Goal: Information Seeking & Learning: Understand process/instructions

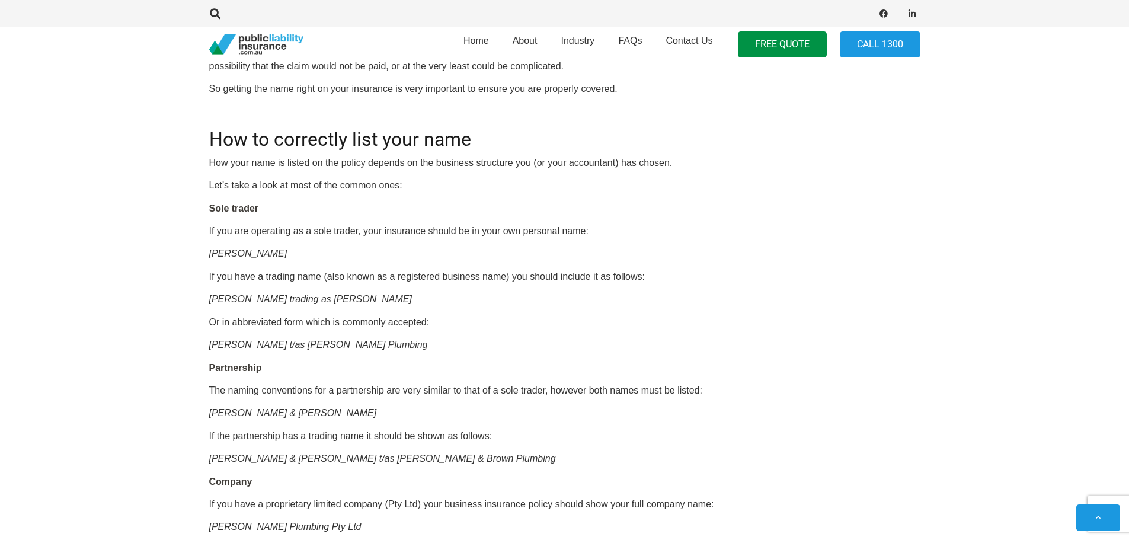
drag, startPoint x: 0, startPoint y: 0, endPoint x: 689, endPoint y: 247, distance: 732.0
click at [689, 247] on p "[PERSON_NAME]" at bounding box center [564, 253] width 711 height 13
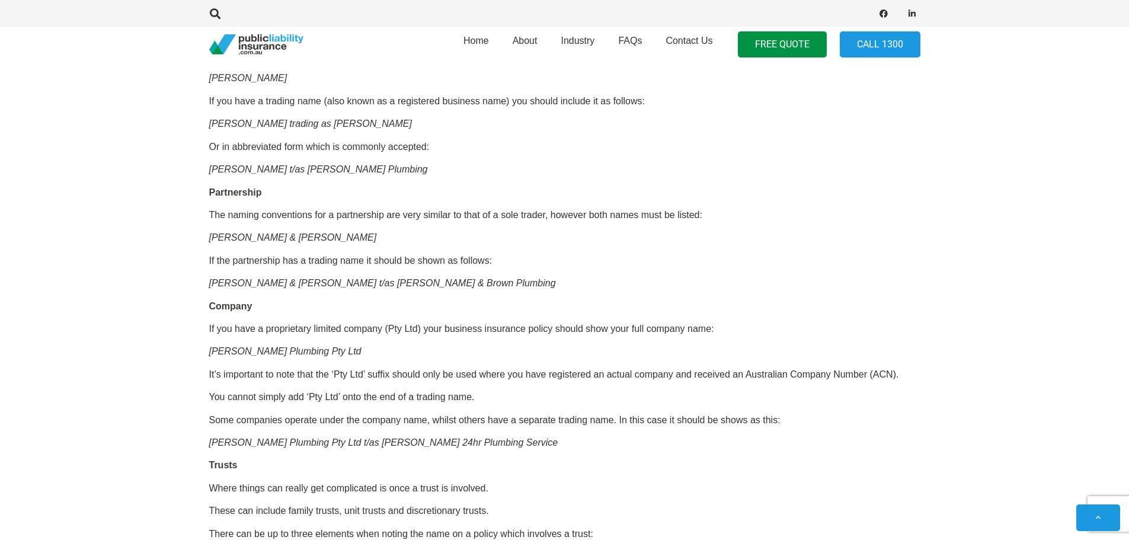
scroll to position [784, 0]
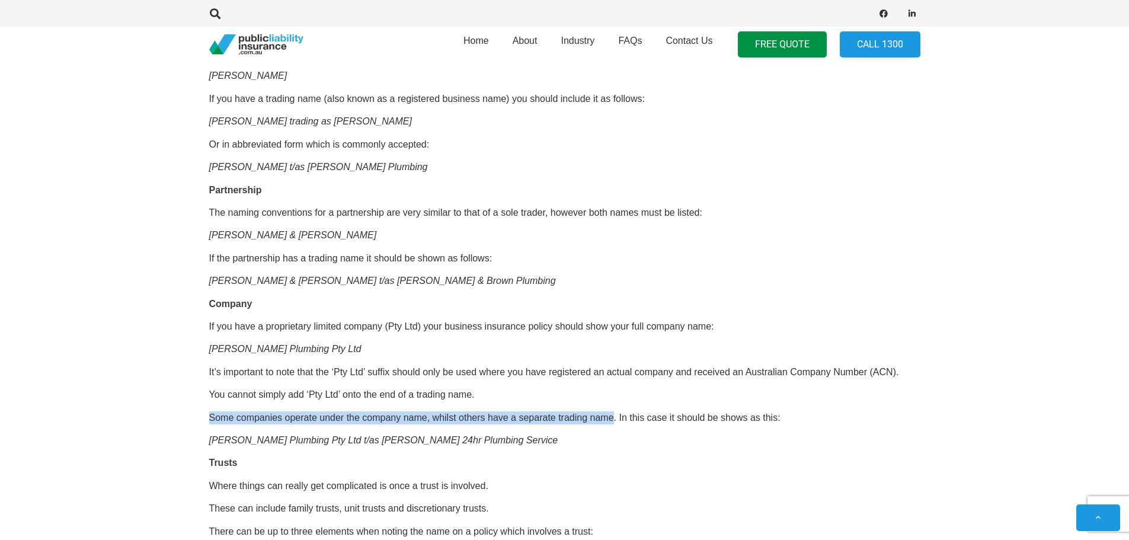
drag, startPoint x: 209, startPoint y: 416, endPoint x: 613, endPoint y: 420, distance: 404.4
click at [613, 420] on p "Some companies operate under the company name, whilst others have a separate tr…" at bounding box center [564, 417] width 711 height 13
copy p "Some companies operate under the company name, whilst others have a separate tr…"
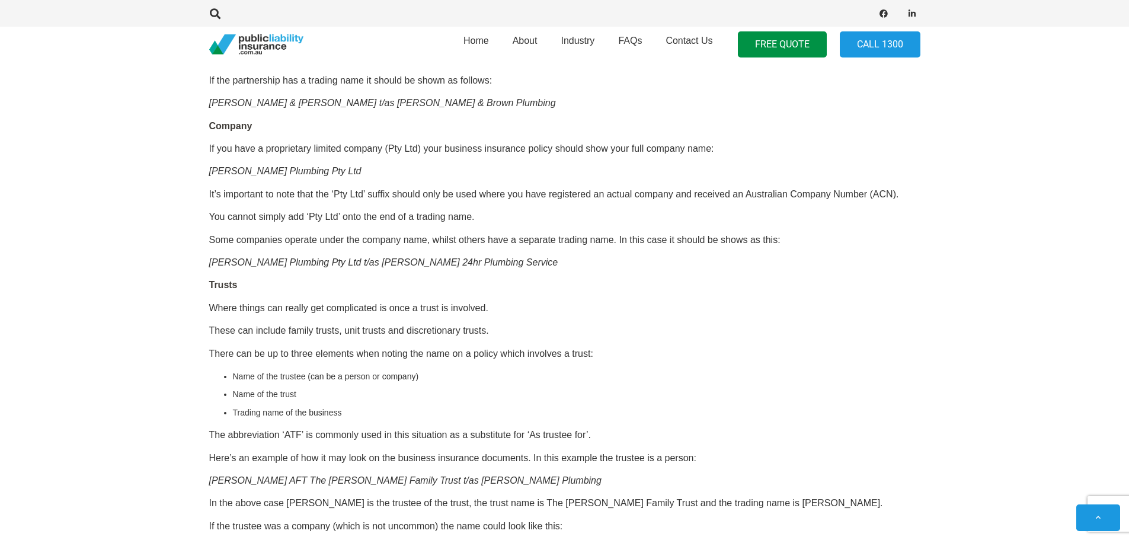
click at [566, 326] on p "These can include family trusts, unit trusts and discretionary trusts." at bounding box center [564, 330] width 711 height 13
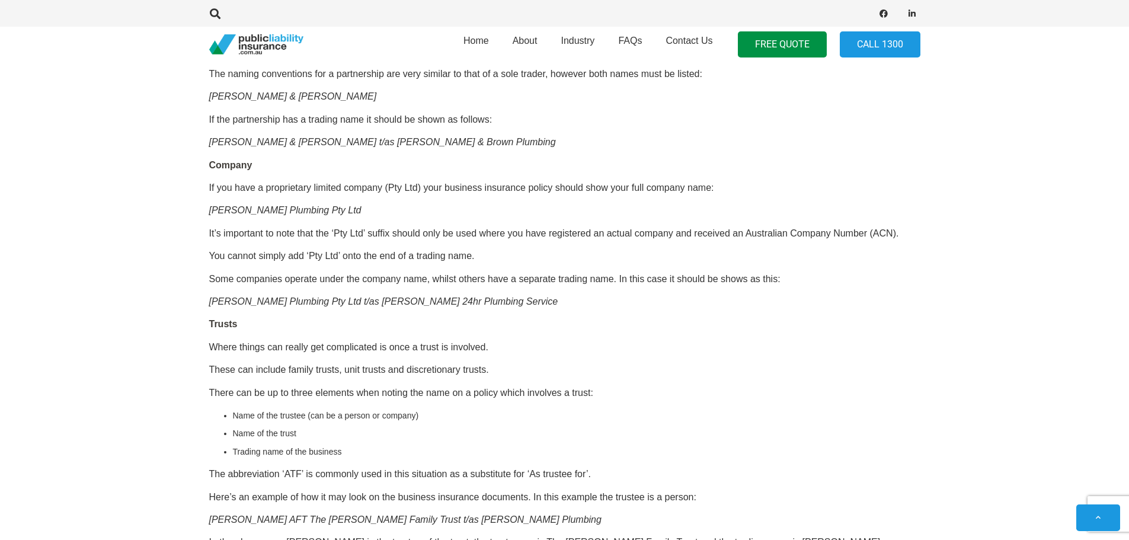
scroll to position [903, 0]
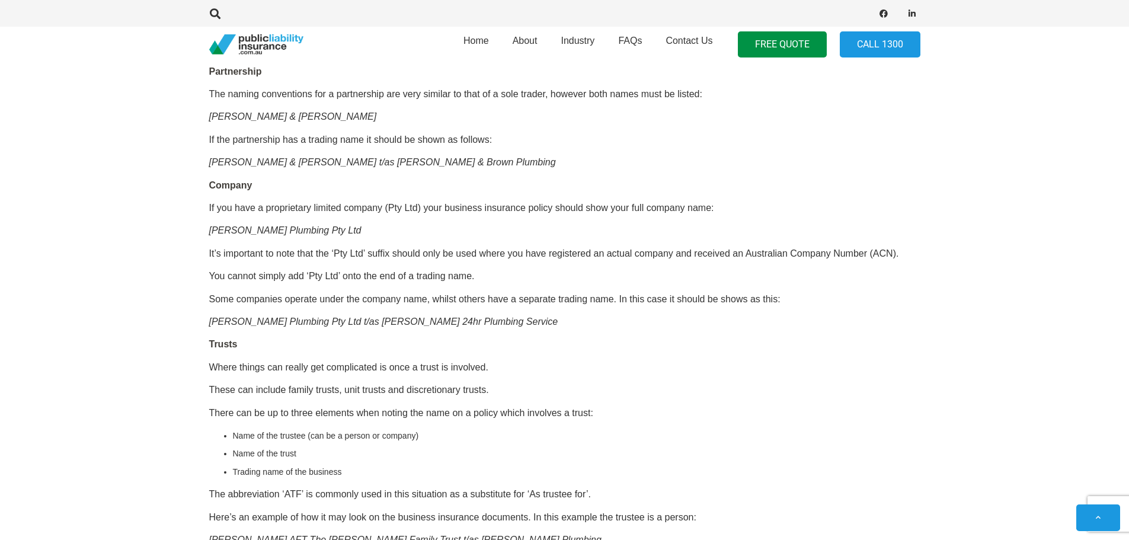
click at [537, 320] on p "[PERSON_NAME] Plumbing Pty Ltd t/as [PERSON_NAME] 24hr Plumbing Service" at bounding box center [564, 321] width 711 height 13
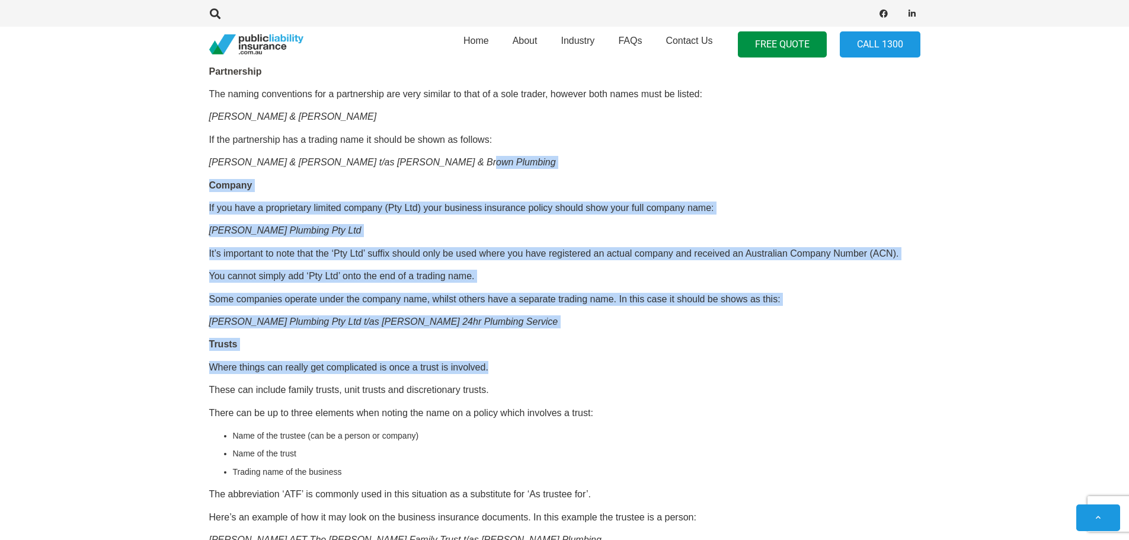
drag, startPoint x: 505, startPoint y: 164, endPoint x: 574, endPoint y: 358, distance: 206.5
click at [574, 358] on div "OR CALL [PHONE_NUMBER] It would seem pretty simple right? Getting your name rig…" at bounding box center [564, 163] width 711 height 1216
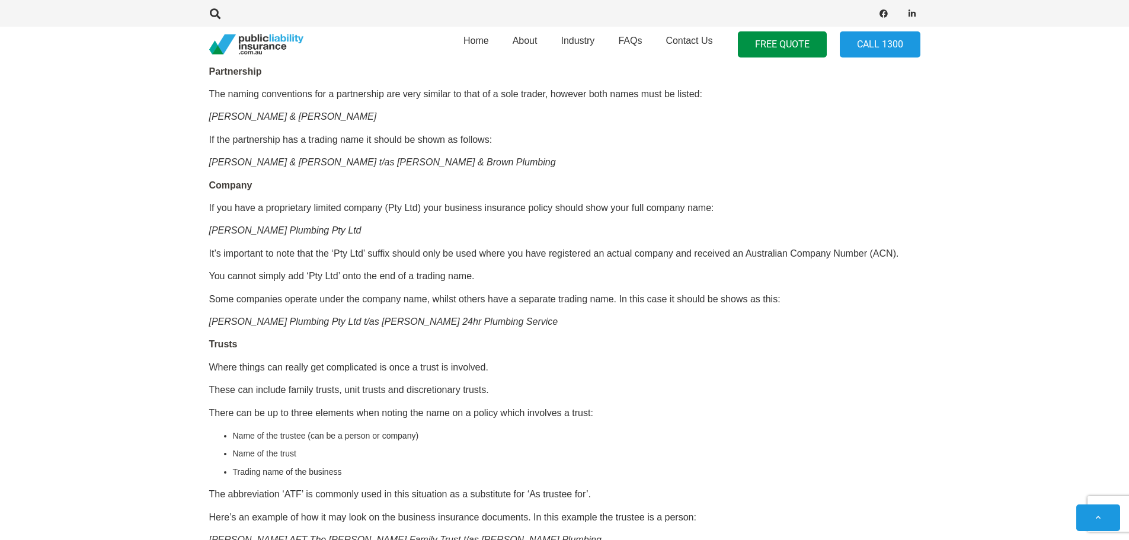
click at [574, 358] on div "OR CALL [PHONE_NUMBER] It would seem pretty simple right? Getting your name rig…" at bounding box center [564, 163] width 711 height 1216
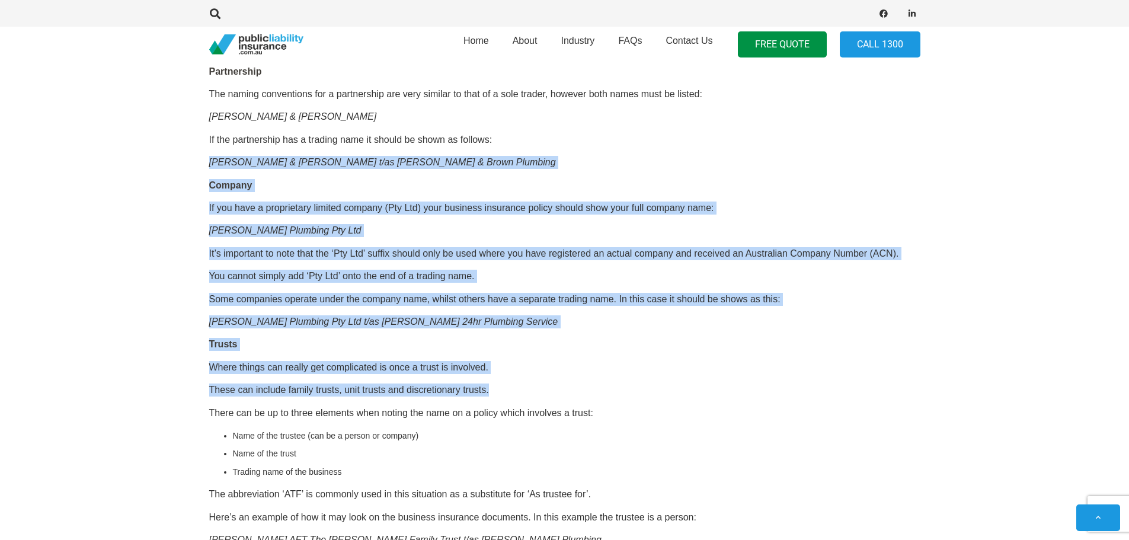
drag, startPoint x: 576, startPoint y: 389, endPoint x: 580, endPoint y: 138, distance: 251.4
click at [580, 138] on div "OR CALL [PHONE_NUMBER] It would seem pretty simple right? Getting your name rig…" at bounding box center [564, 163] width 711 height 1216
click at [580, 138] on p "If the partnership has a trading name it should be shown as follows:" at bounding box center [564, 139] width 711 height 13
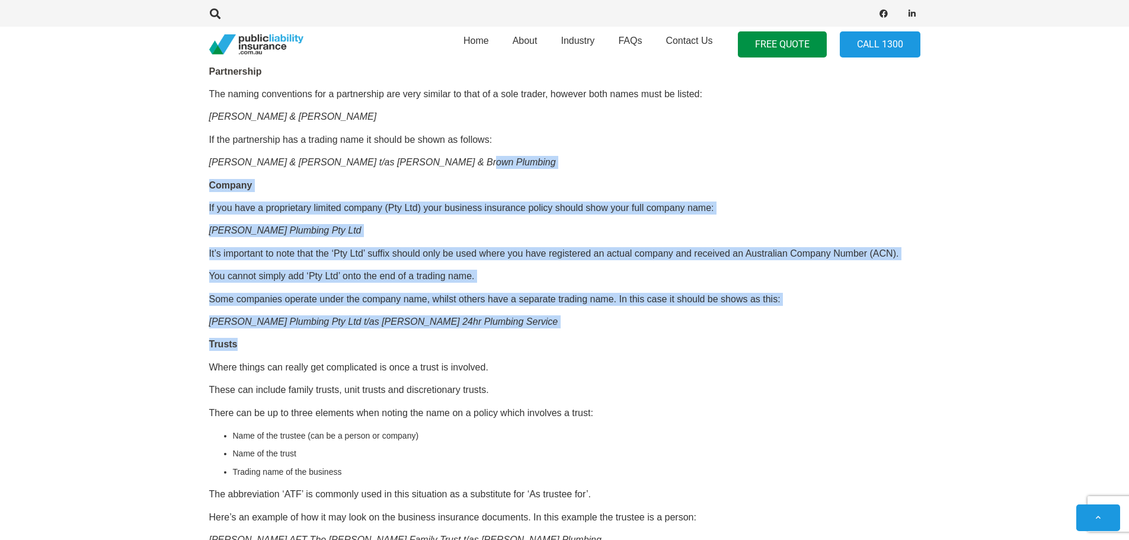
drag, startPoint x: 580, startPoint y: 158, endPoint x: 597, endPoint y: 360, distance: 202.9
click at [597, 360] on div "OR CALL [PHONE_NUMBER] It would seem pretty simple right? Getting your name rig…" at bounding box center [564, 163] width 711 height 1216
click at [597, 361] on p "Where things can really get complicated is once a trust is involved." at bounding box center [564, 367] width 711 height 13
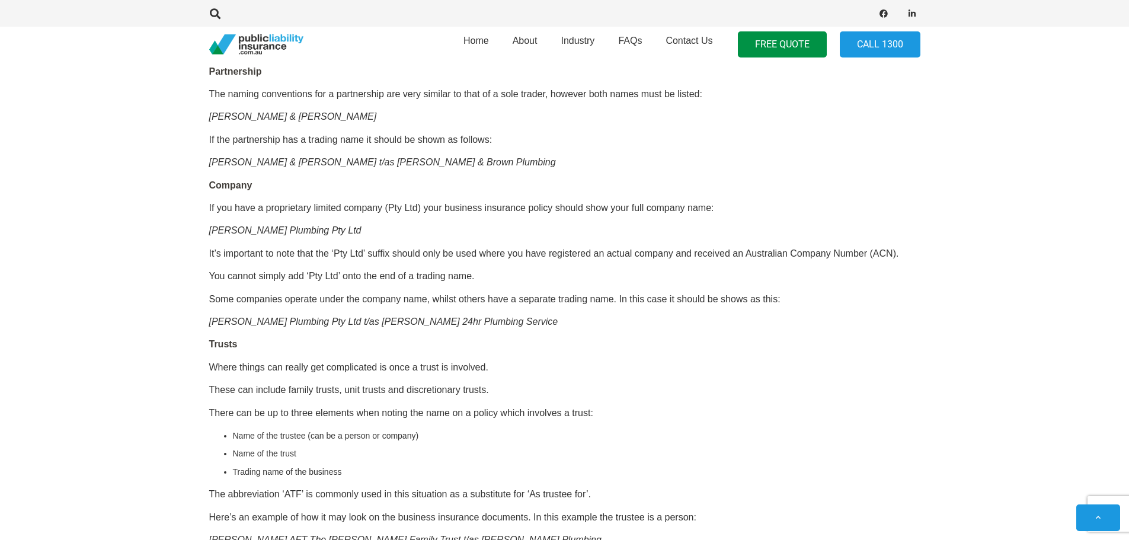
click at [597, 361] on p "Where things can really get complicated is once a trust is involved." at bounding box center [564, 367] width 711 height 13
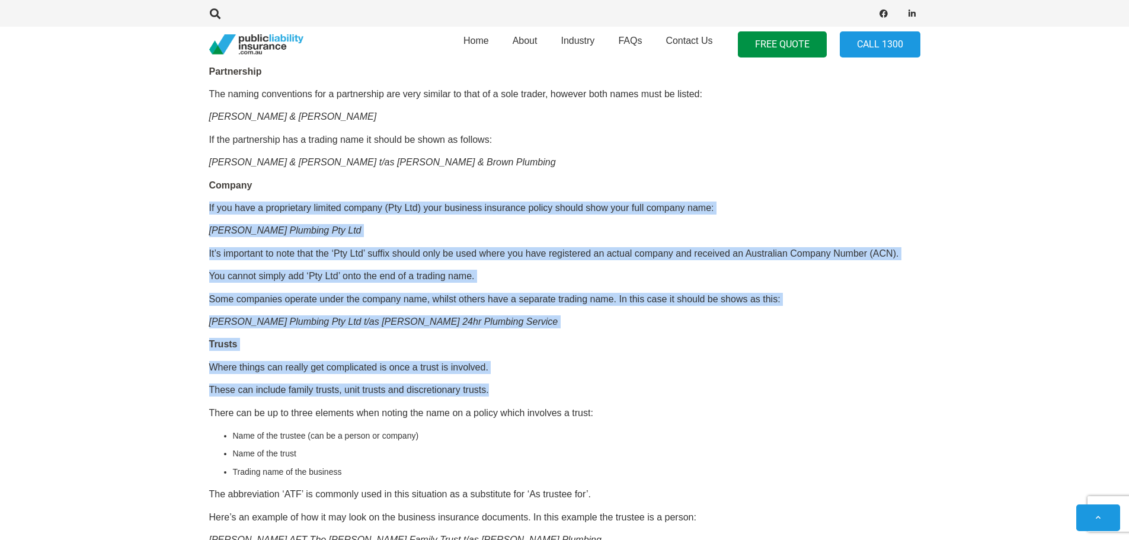
drag, startPoint x: 605, startPoint y: 395, endPoint x: 605, endPoint y: 184, distance: 210.5
click at [605, 184] on div "OR CALL [PHONE_NUMBER] It would seem pretty simple right? Getting your name rig…" at bounding box center [564, 163] width 711 height 1216
click at [605, 184] on p "Company" at bounding box center [564, 185] width 711 height 13
drag, startPoint x: 605, startPoint y: 177, endPoint x: 634, endPoint y: 365, distance: 190.3
click at [634, 365] on div "OR CALL [PHONE_NUMBER] It would seem pretty simple right? Getting your name rig…" at bounding box center [564, 163] width 711 height 1216
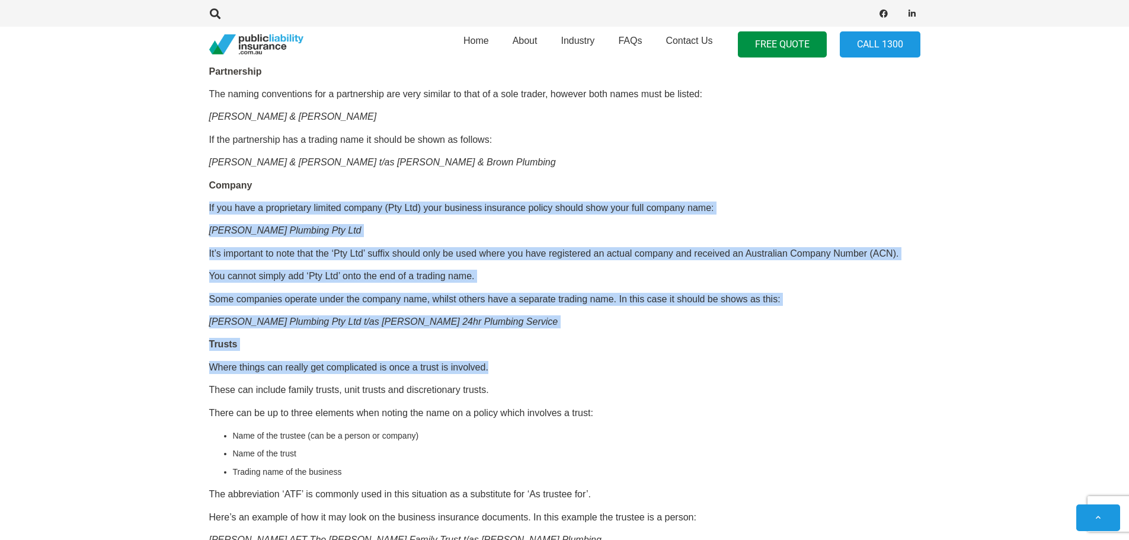
click at [634, 365] on p "Where things can really get complicated is once a trust is involved." at bounding box center [564, 367] width 711 height 13
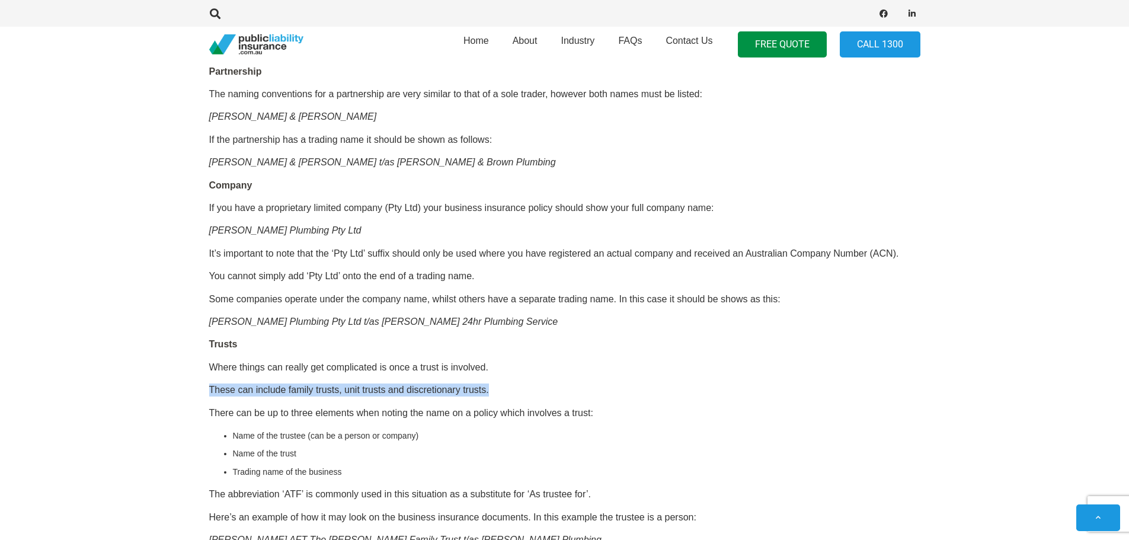
drag, startPoint x: 637, startPoint y: 363, endPoint x: 640, endPoint y: 381, distance: 17.6
click at [640, 381] on div "OR CALL [PHONE_NUMBER] It would seem pretty simple right? Getting your name rig…" at bounding box center [564, 163] width 711 height 1216
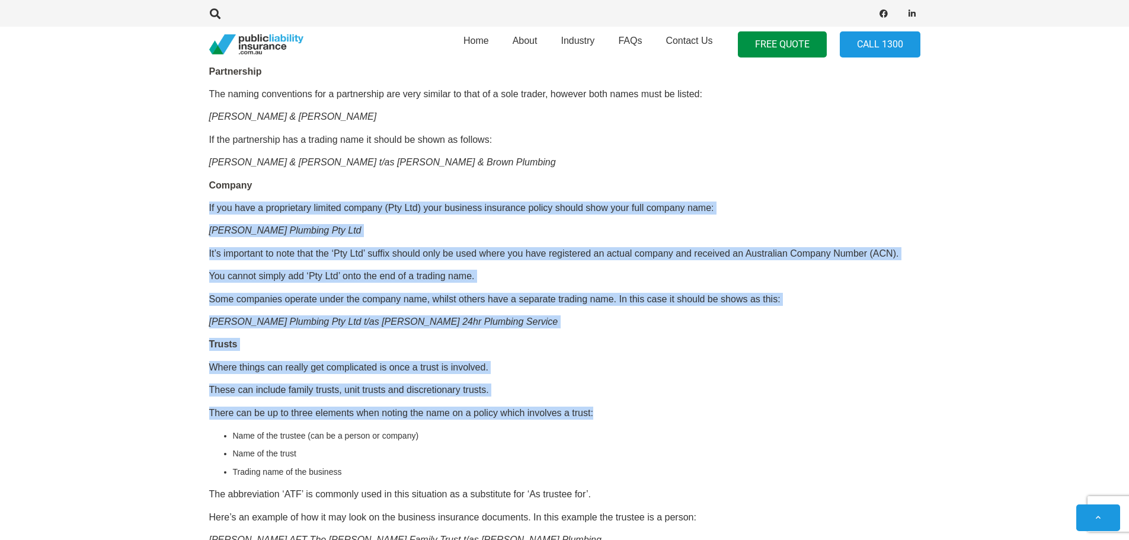
drag, startPoint x: 642, startPoint y: 397, endPoint x: 636, endPoint y: 174, distance: 223.0
click at [636, 174] on div "OR CALL [PHONE_NUMBER] It would seem pretty simple right? Getting your name rig…" at bounding box center [564, 163] width 711 height 1216
drag, startPoint x: 636, startPoint y: 165, endPoint x: 653, endPoint y: 399, distance: 234.8
click at [653, 399] on div "OR CALL [PHONE_NUMBER] It would seem pretty simple right? Getting your name rig…" at bounding box center [564, 163] width 711 height 1216
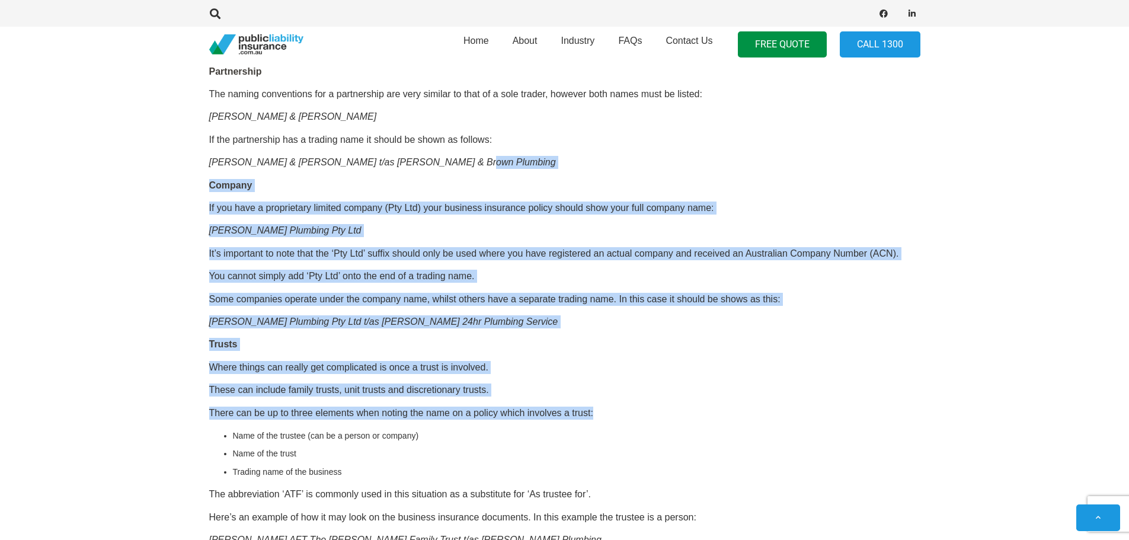
click at [653, 399] on div "OR CALL [PHONE_NUMBER] It would seem pretty simple right? Getting your name rig…" at bounding box center [564, 163] width 711 height 1216
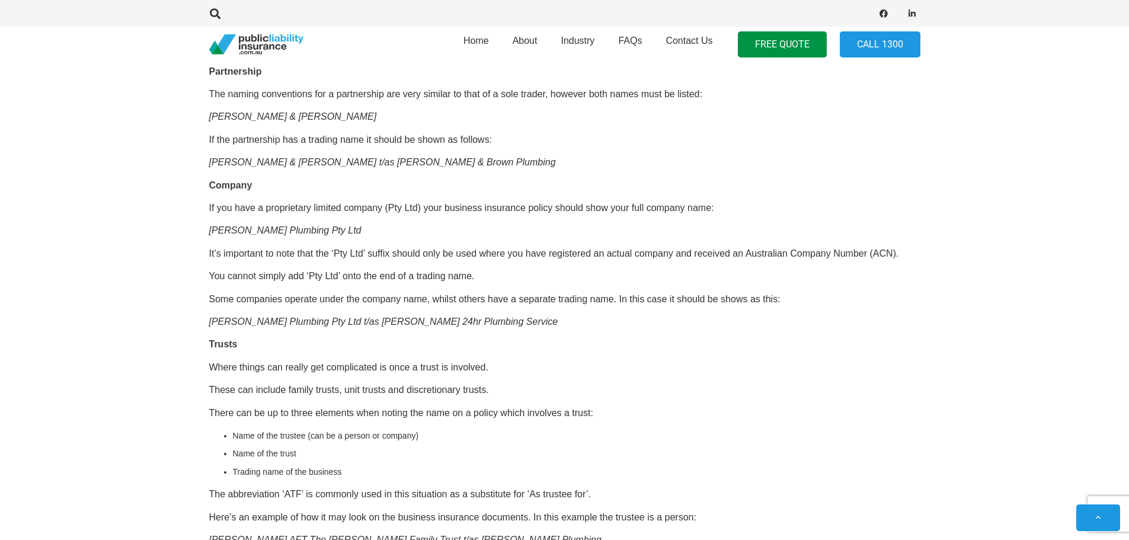
click at [653, 399] on div "OR CALL [PHONE_NUMBER] It would seem pretty simple right? Getting your name rig…" at bounding box center [564, 163] width 711 height 1216
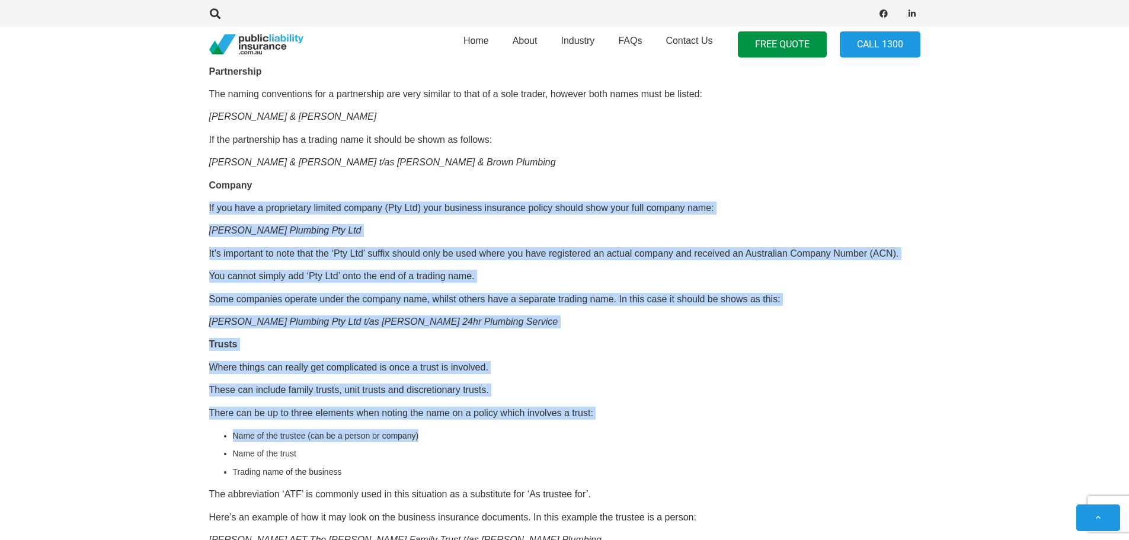
drag, startPoint x: 653, startPoint y: 429, endPoint x: 654, endPoint y: 179, distance: 249.6
click at [654, 179] on div "OR CALL [PHONE_NUMBER] It would seem pretty simple right? Getting your name rig…" at bounding box center [564, 163] width 711 height 1216
click at [654, 179] on p "Company" at bounding box center [564, 185] width 711 height 13
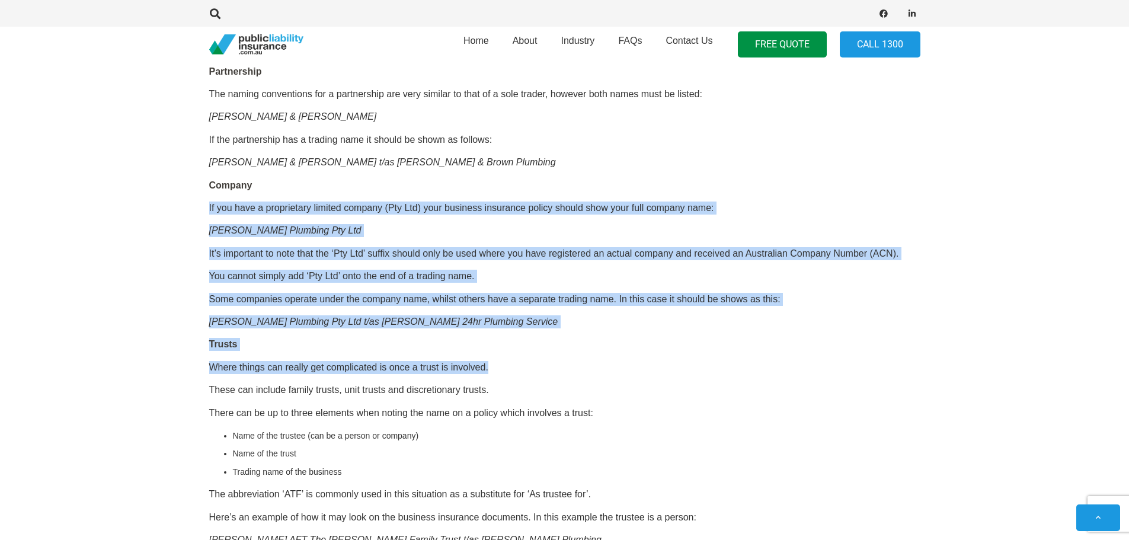
drag, startPoint x: 654, startPoint y: 173, endPoint x: 661, endPoint y: 367, distance: 194.0
click at [661, 367] on div "OR CALL [PHONE_NUMBER] It would seem pretty simple right? Getting your name rig…" at bounding box center [564, 163] width 711 height 1216
click at [661, 369] on p "Where things can really get complicated is once a trust is involved." at bounding box center [564, 367] width 711 height 13
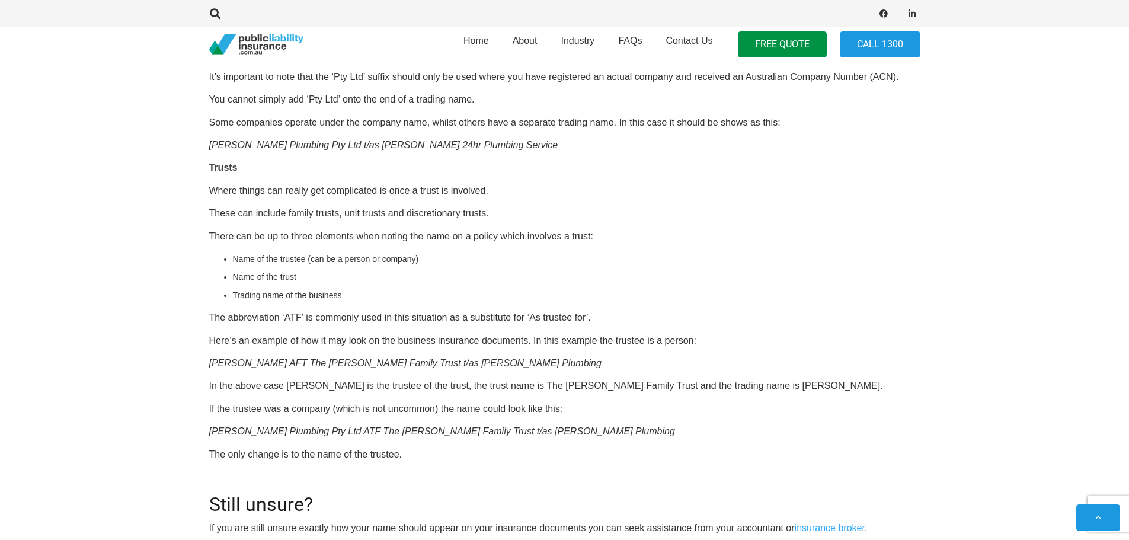
scroll to position [1081, 0]
click at [587, 333] on p "Here’s an example of how it may look on the business insurance documents. In th…" at bounding box center [564, 339] width 711 height 13
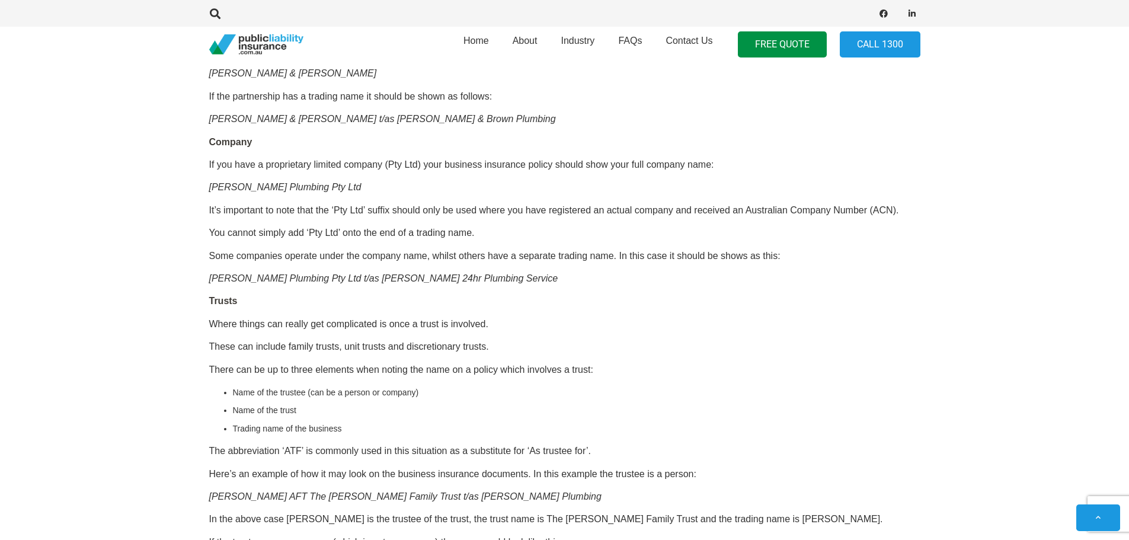
scroll to position [962, 0]
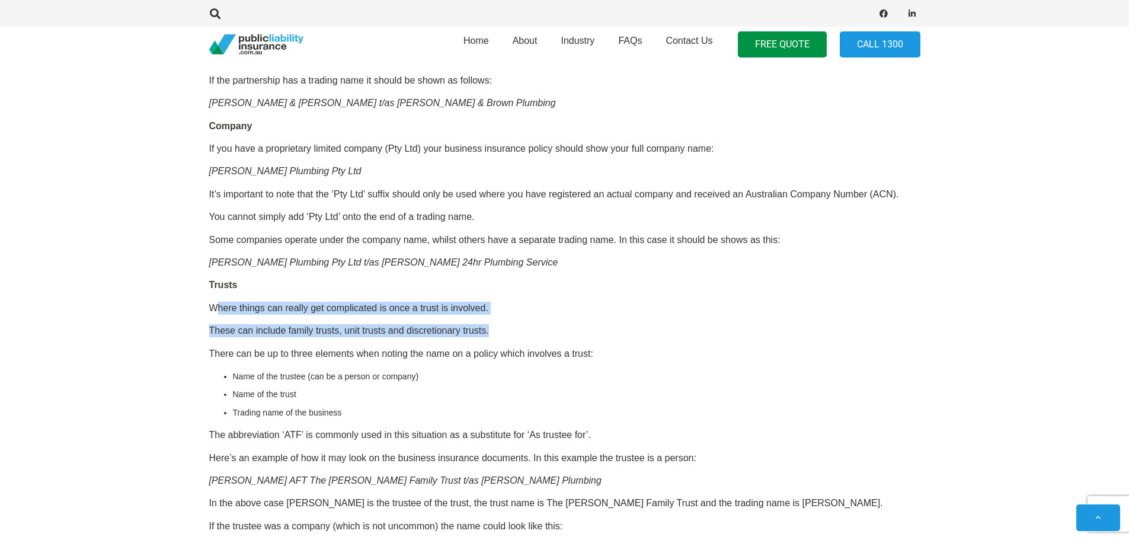
drag, startPoint x: 216, startPoint y: 305, endPoint x: 575, endPoint y: 321, distance: 359.7
click at [575, 321] on div "OR CALL [PHONE_NUMBER] It would seem pretty simple right? Getting your name rig…" at bounding box center [564, 103] width 711 height 1216
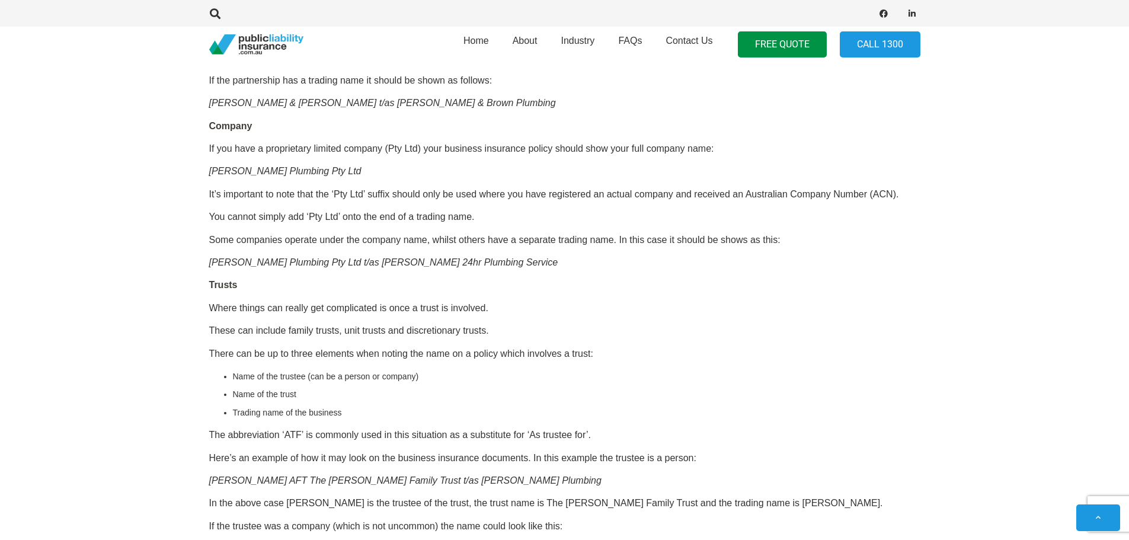
click at [613, 400] on li "Name of the trust" at bounding box center [577, 394] width 688 height 13
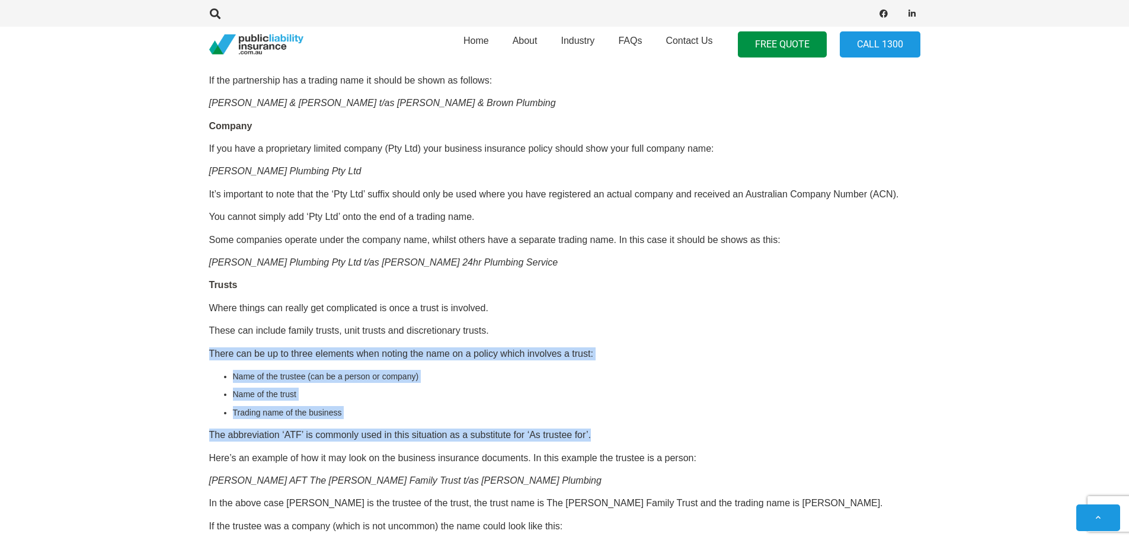
drag, startPoint x: 613, startPoint y: 435, endPoint x: 611, endPoint y: 322, distance: 113.3
click at [611, 322] on div "OR CALL [PHONE_NUMBER] It would seem pretty simple right? Getting your name rig…" at bounding box center [564, 103] width 711 height 1216
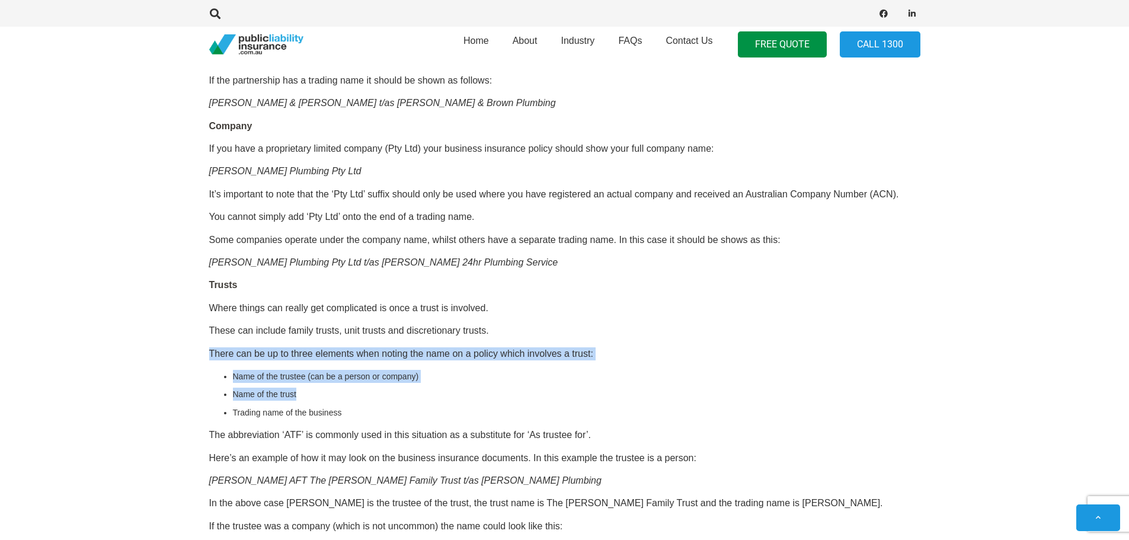
drag, startPoint x: 609, startPoint y: 318, endPoint x: 628, endPoint y: 397, distance: 80.5
click at [628, 397] on div "OR CALL [PHONE_NUMBER] It would seem pretty simple right? Getting your name rig…" at bounding box center [564, 103] width 711 height 1216
click at [628, 397] on li "Name of the trust" at bounding box center [577, 394] width 688 height 13
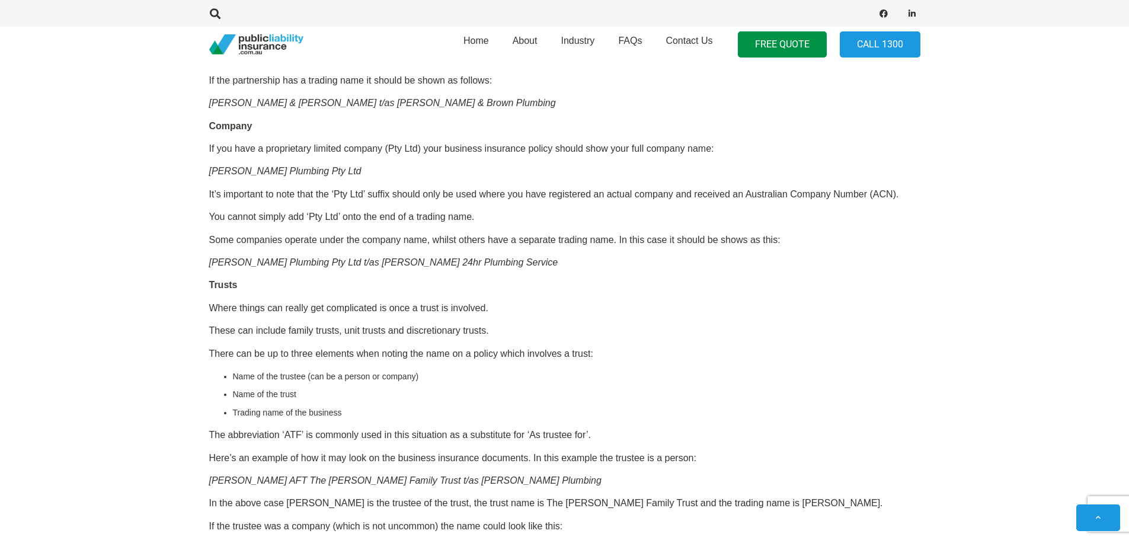
click at [628, 397] on li "Name of the trust" at bounding box center [577, 394] width 688 height 13
drag, startPoint x: 630, startPoint y: 406, endPoint x: 639, endPoint y: 370, distance: 36.7
click at [639, 370] on ul "Name of the trustee (can be a person or company) Name of the trust Trading name…" at bounding box center [577, 394] width 688 height 49
click at [639, 370] on li "Name of the trustee (can be a person or company)" at bounding box center [577, 376] width 688 height 13
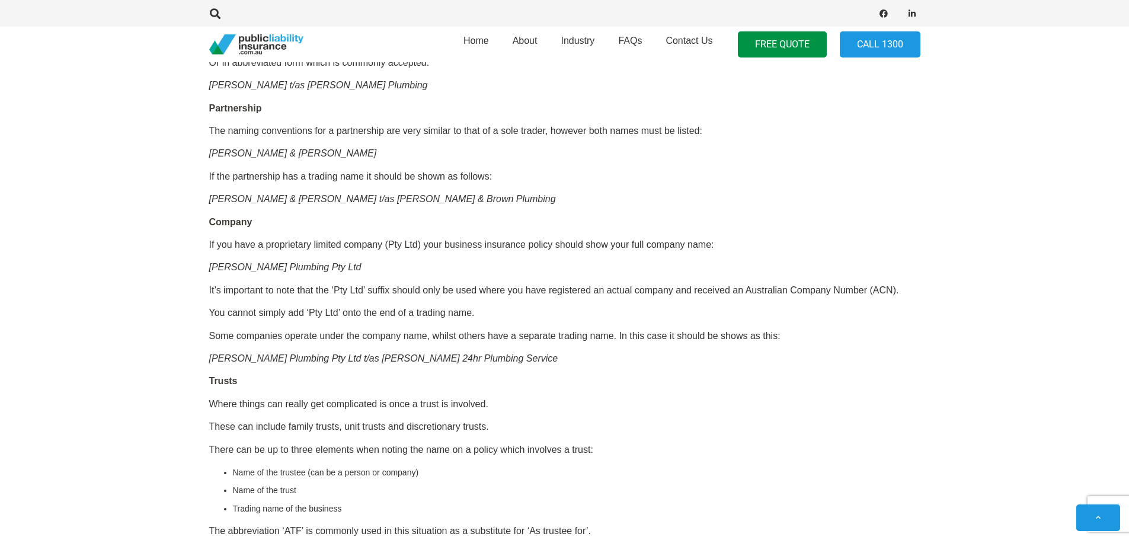
scroll to position [844, 0]
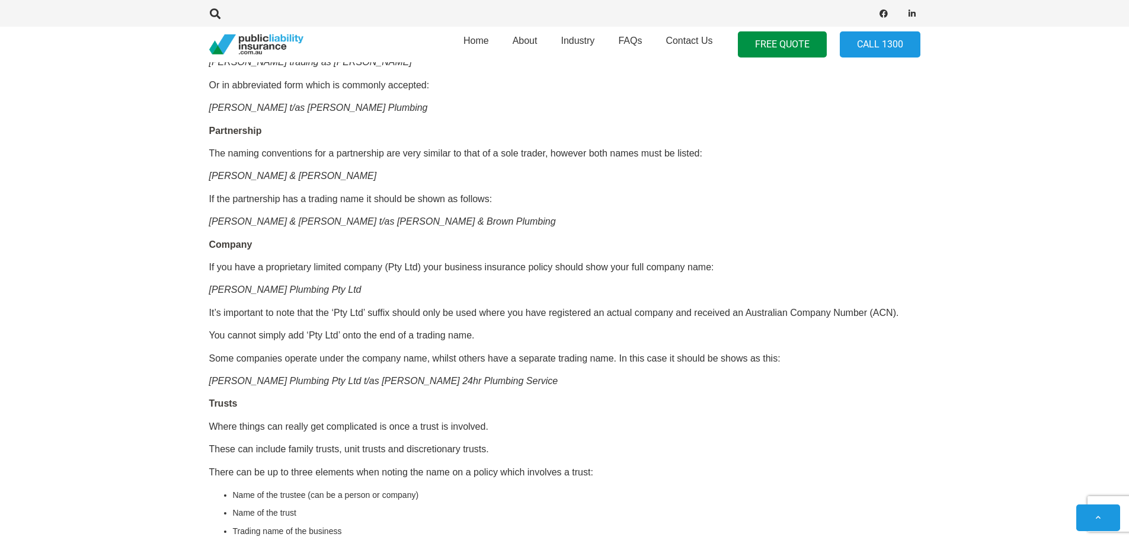
click at [639, 370] on div "OR CALL [PHONE_NUMBER] It would seem pretty simple right? Getting your name rig…" at bounding box center [564, 222] width 711 height 1216
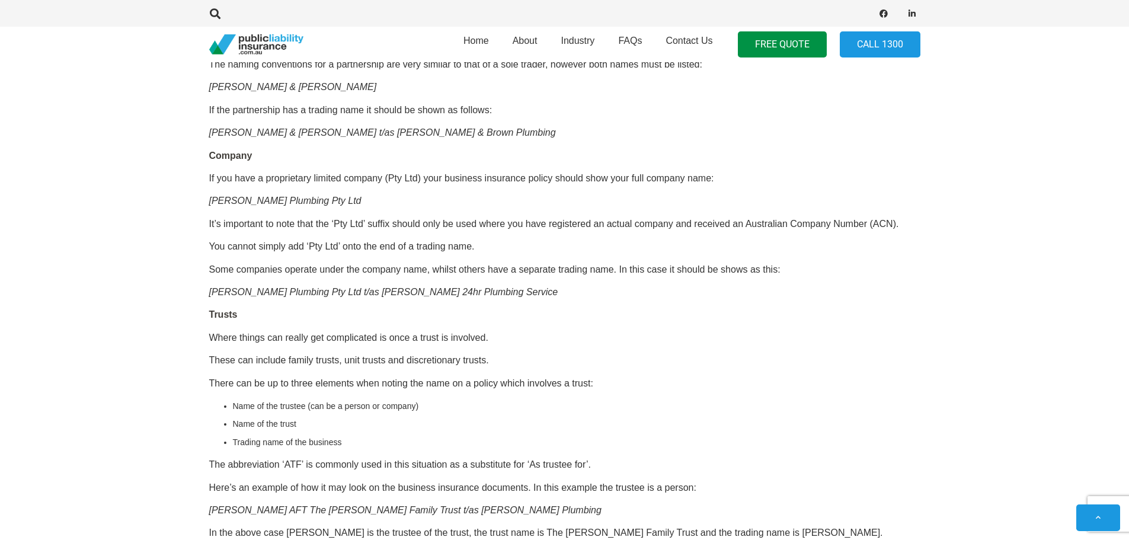
scroll to position [962, 0]
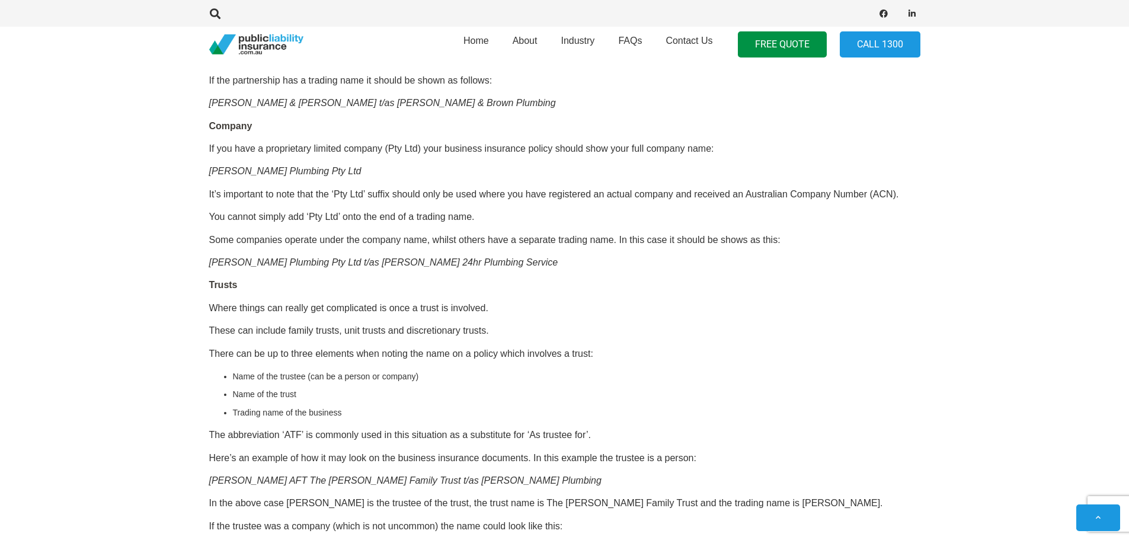
click at [639, 370] on li "Name of the trustee (can be a person or company)" at bounding box center [577, 376] width 688 height 13
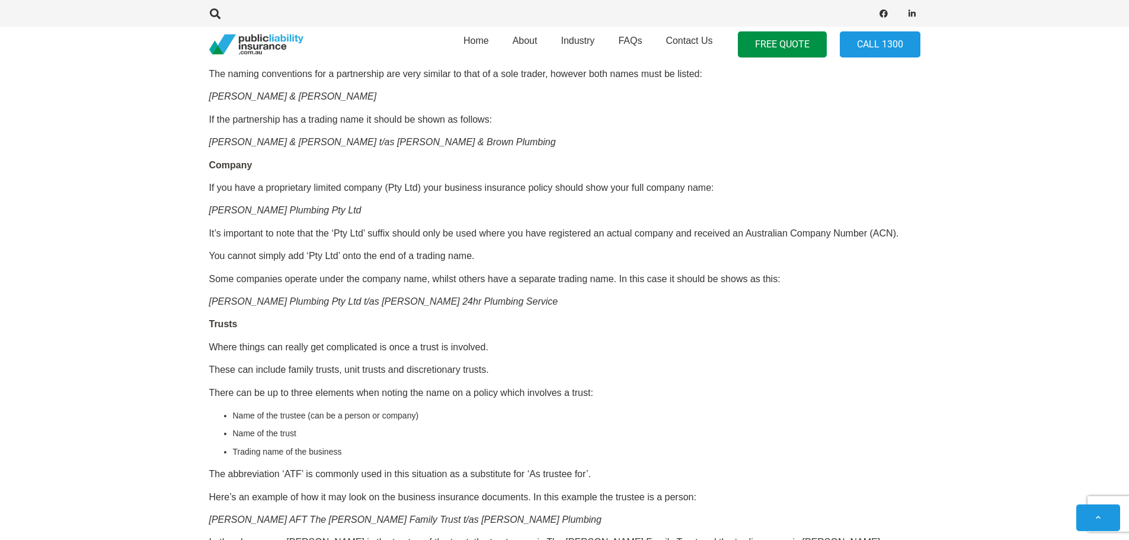
scroll to position [903, 0]
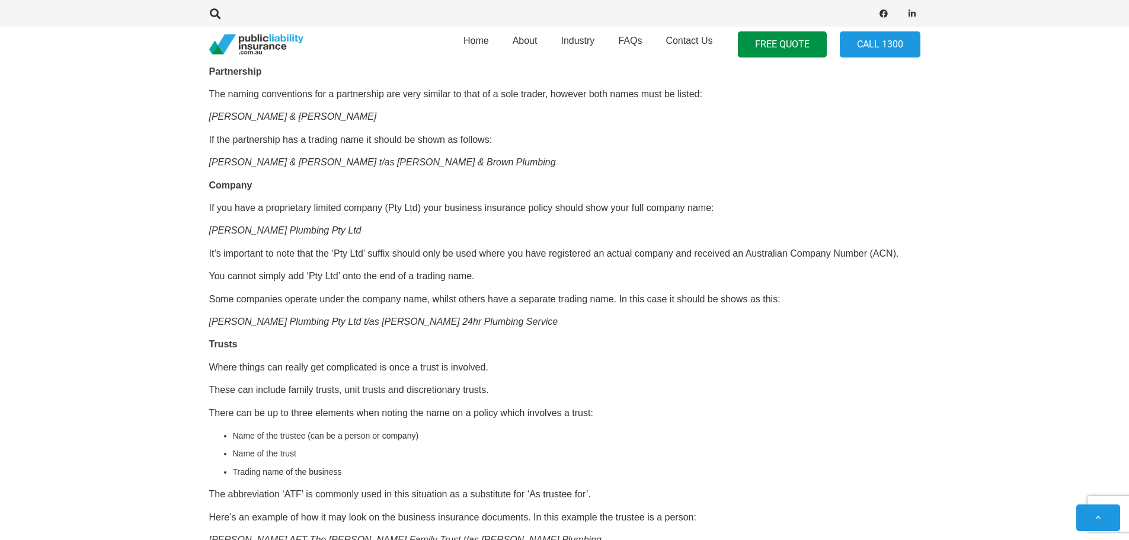
click at [639, 370] on p "Where things can really get complicated is once a trust is involved." at bounding box center [564, 367] width 711 height 13
